Goal: Task Accomplishment & Management: Manage account settings

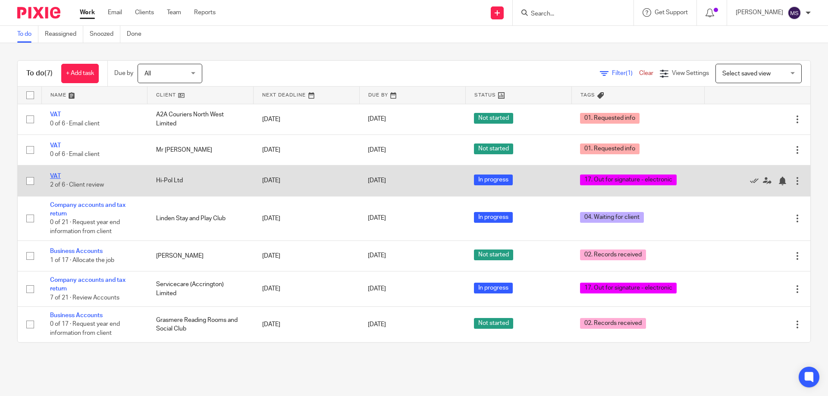
click at [54, 174] on link "VAT" at bounding box center [55, 176] width 11 height 6
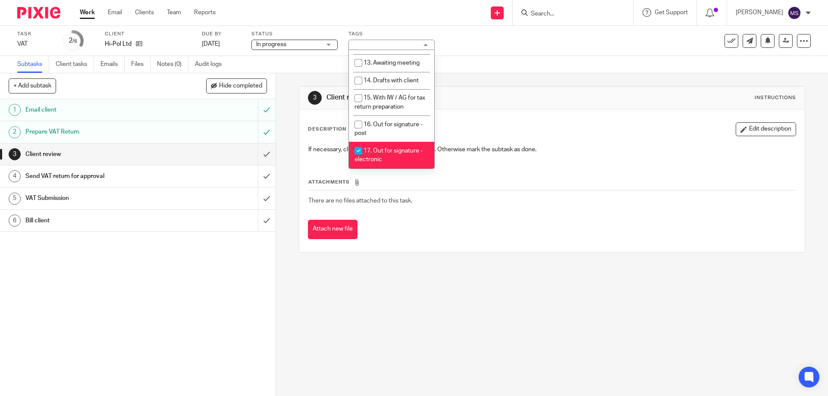
scroll to position [302, 0]
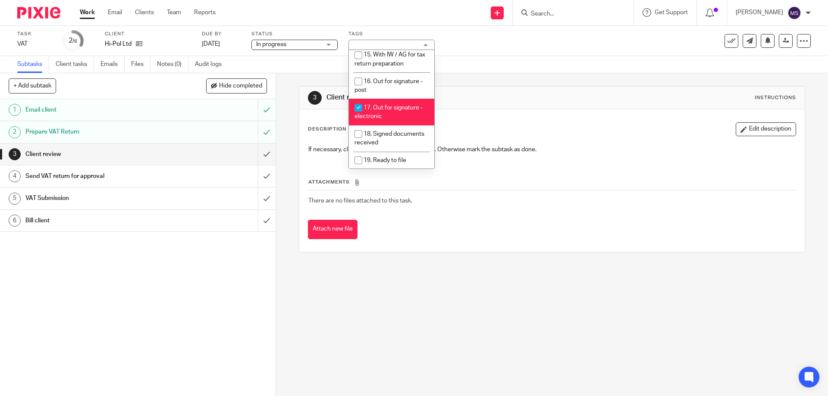
click at [385, 99] on li "17. Out for signature - electronic" at bounding box center [391, 112] width 85 height 26
checkbox input "false"
click at [390, 169] on li "20. Ready to Bill" at bounding box center [391, 178] width 85 height 18
checkbox input "true"
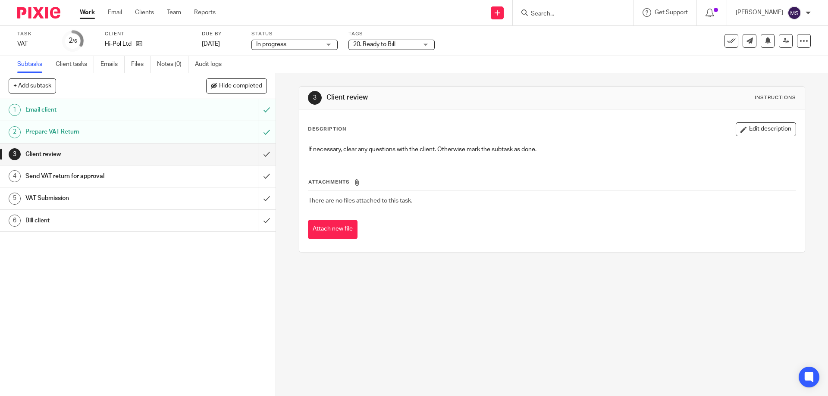
click at [501, 105] on div "3 Client review Instructions" at bounding box center [551, 98] width 505 height 23
click at [779, 44] on link at bounding box center [786, 41] width 14 height 14
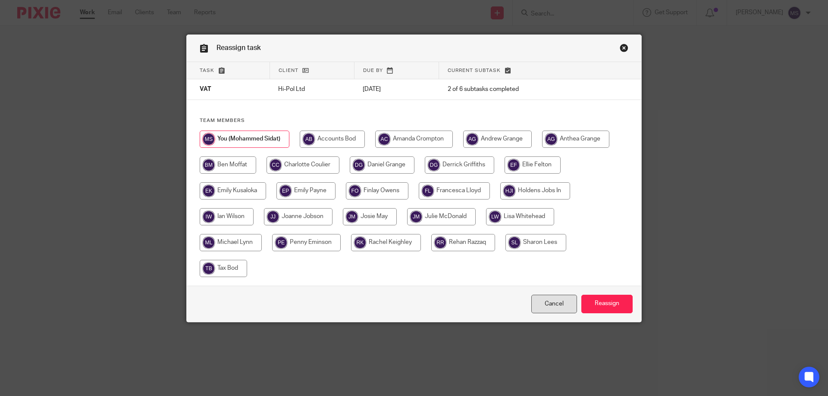
click at [539, 306] on link "Cancel" at bounding box center [554, 304] width 46 height 19
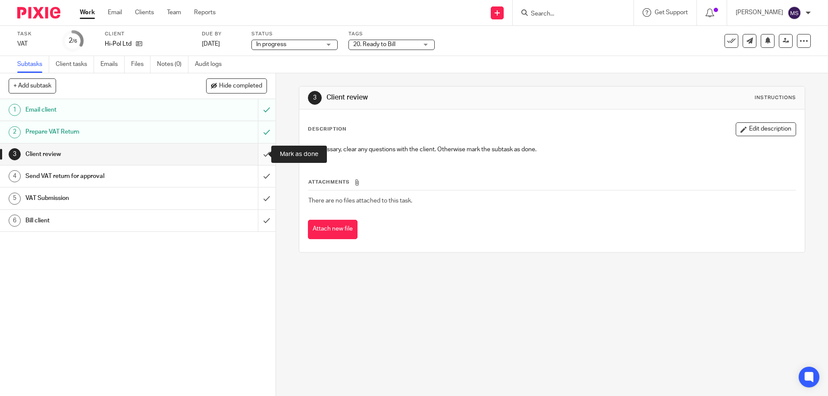
click at [254, 155] on input "submit" at bounding box center [138, 155] width 276 height 22
click at [254, 179] on input "submit" at bounding box center [138, 177] width 276 height 22
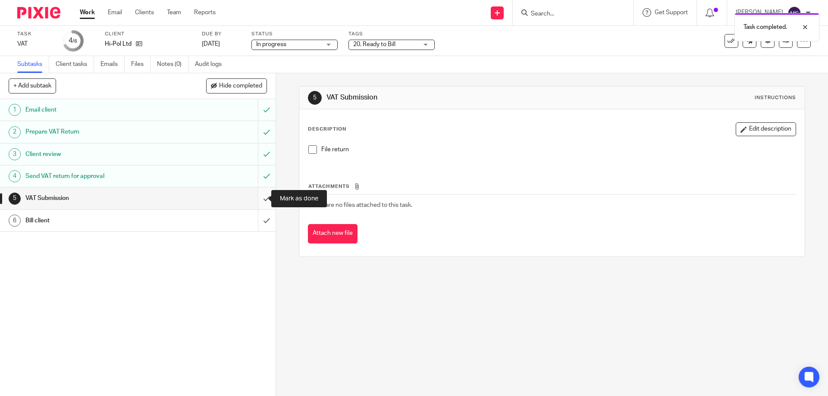
click at [260, 199] on input "submit" at bounding box center [138, 199] width 276 height 22
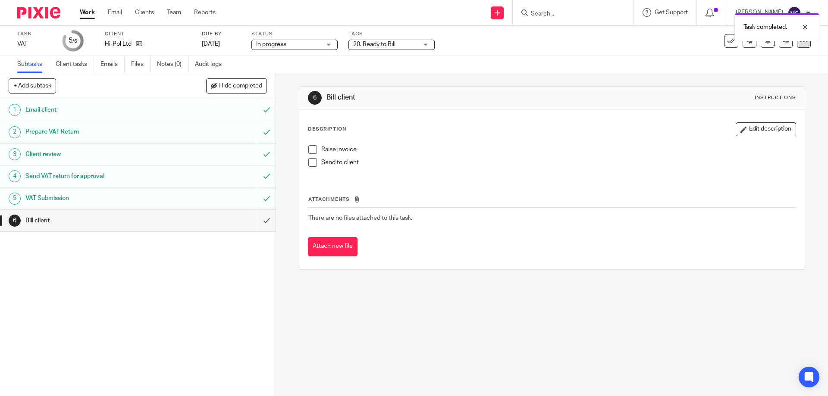
click at [797, 47] on div at bounding box center [804, 41] width 14 height 14
click at [635, 65] on div "Subtasks Client tasks Emails Files Notes (0) Audit logs" at bounding box center [414, 64] width 828 height 17
click at [808, 28] on div at bounding box center [798, 27] width 23 height 10
click at [783, 44] on icon at bounding box center [786, 41] width 6 height 6
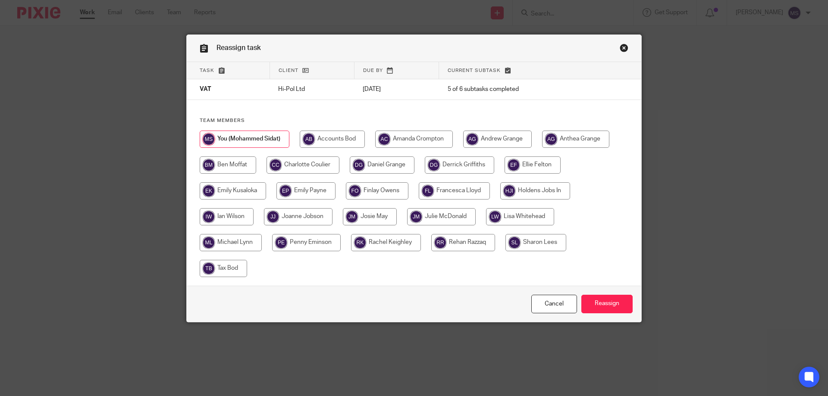
click at [416, 136] on input "radio" at bounding box center [414, 139] width 78 height 17
radio input "true"
click at [602, 308] on input "Reassign" at bounding box center [606, 304] width 51 height 19
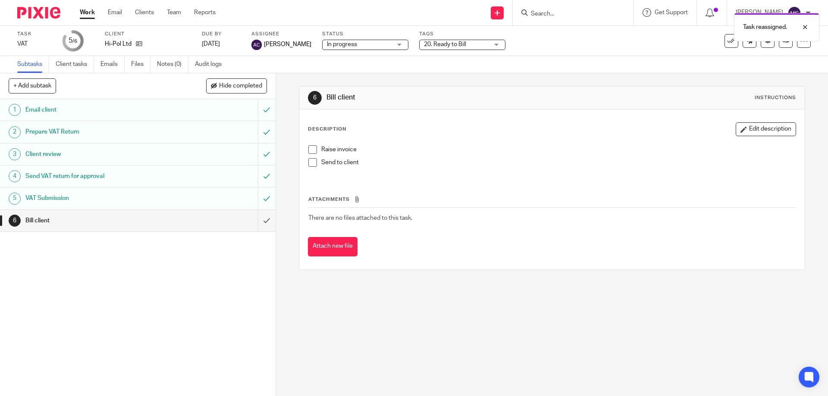
click at [82, 12] on link "Work" at bounding box center [87, 12] width 15 height 9
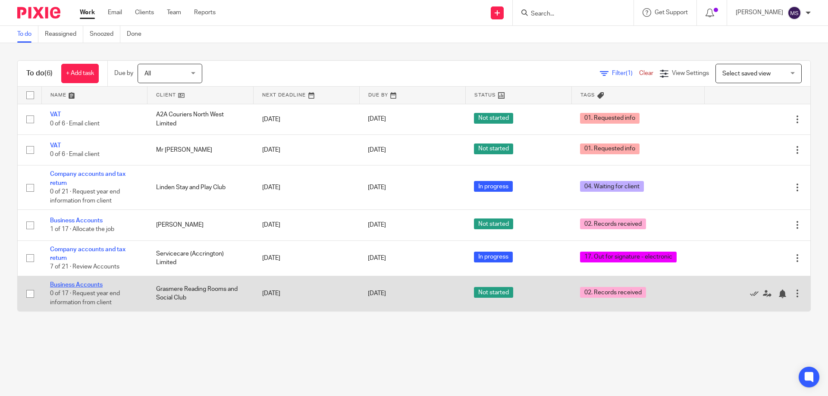
click at [56, 286] on link "Business Accounts" at bounding box center [76, 285] width 53 height 6
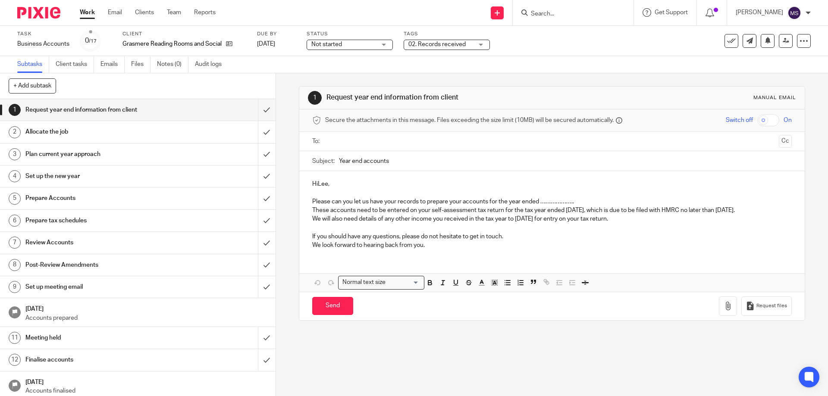
click at [371, 43] on span "Not started" at bounding box center [343, 44] width 65 height 9
click at [347, 73] on li "In progress" at bounding box center [350, 76] width 85 height 18
click at [426, 44] on span "02. Records received" at bounding box center [436, 44] width 57 height 6
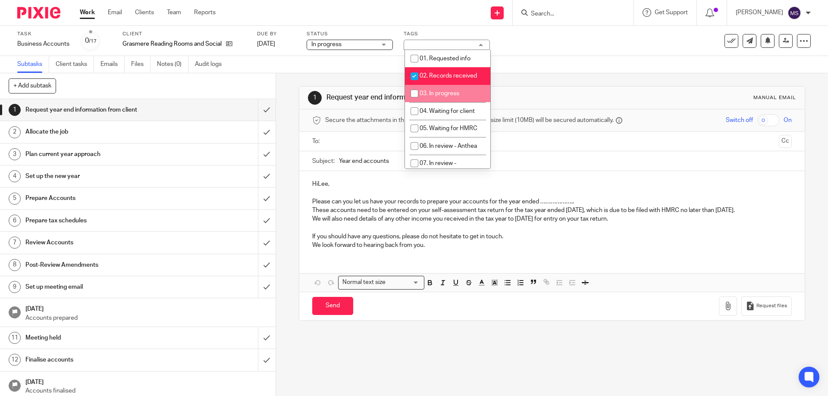
click at [438, 96] on span "03. In progress" at bounding box center [440, 94] width 40 height 6
checkbox input "true"
click at [450, 73] on span "02. Records received" at bounding box center [448, 76] width 57 height 6
checkbox input "false"
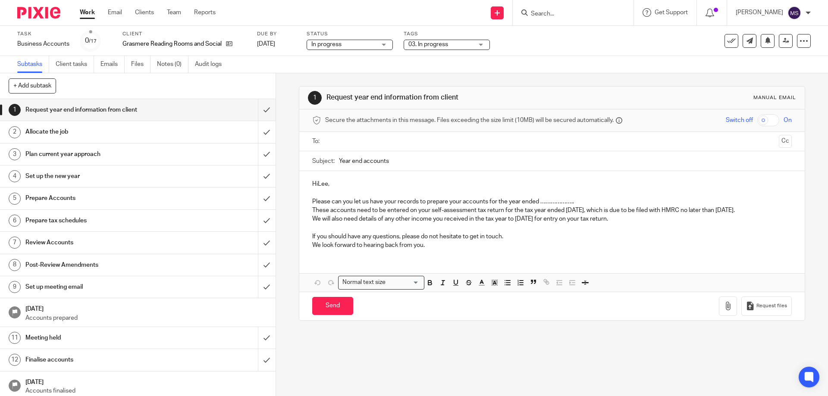
click at [520, 64] on div "Subtasks Client tasks Emails Files Notes (0) Audit logs" at bounding box center [414, 64] width 828 height 17
click at [84, 14] on link "Work" at bounding box center [87, 12] width 15 height 9
